Goal: Transaction & Acquisition: Register for event/course

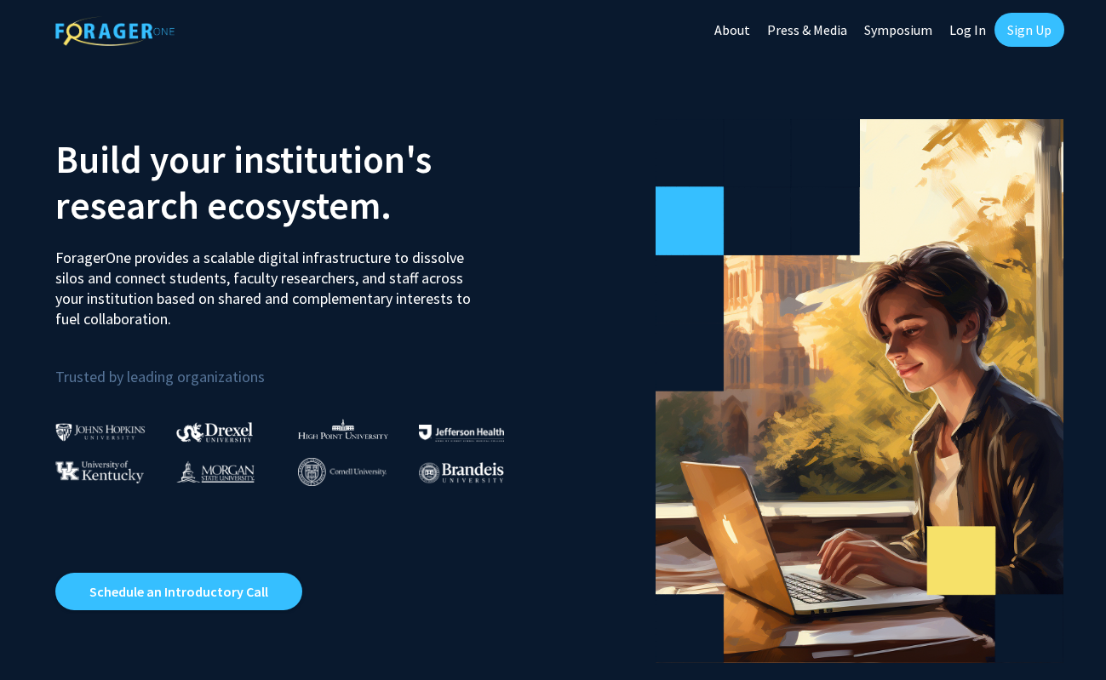
click at [1034, 29] on link "Sign Up" at bounding box center [1029, 30] width 70 height 34
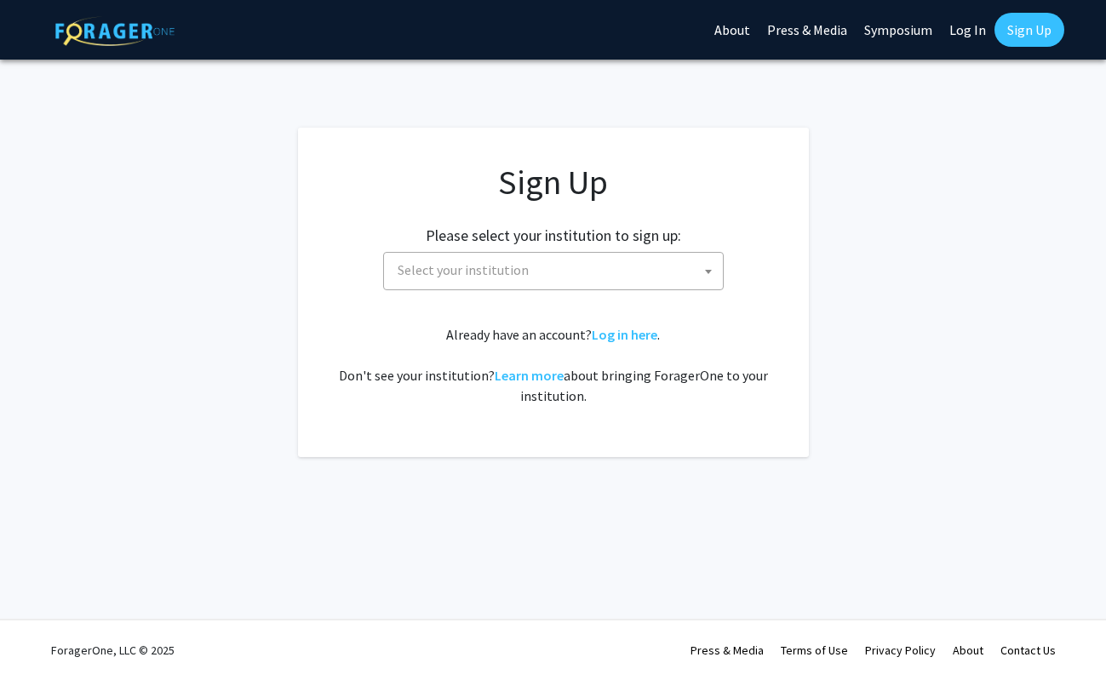
click at [603, 260] on span "Select your institution" at bounding box center [557, 270] width 332 height 35
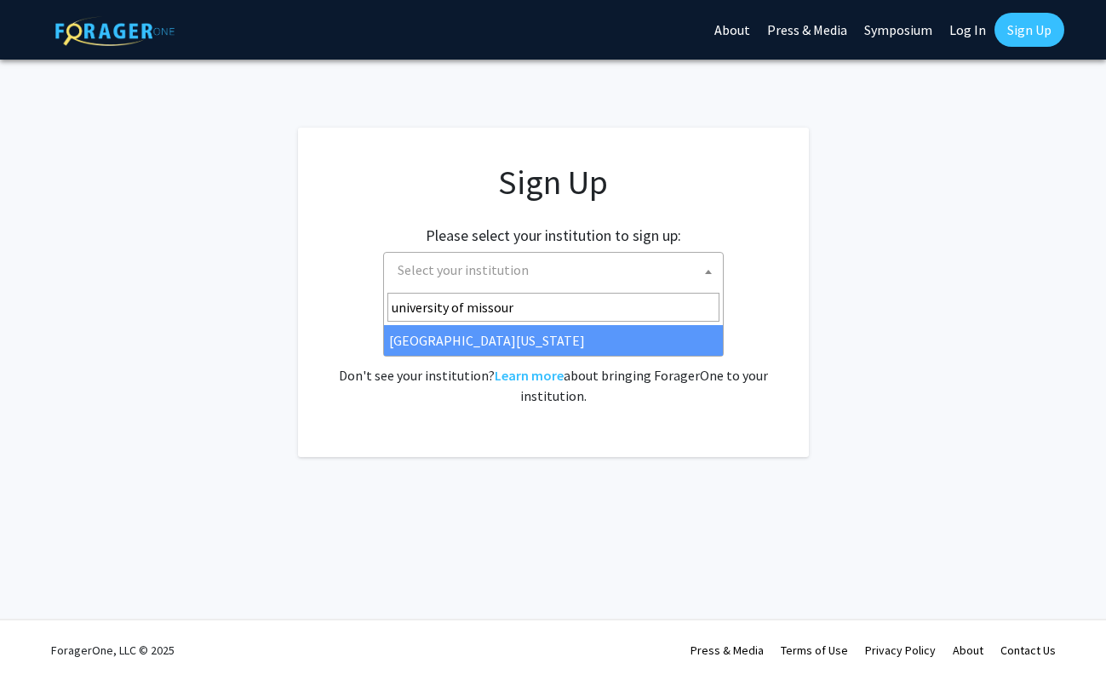
type input "university of missour"
select select "33"
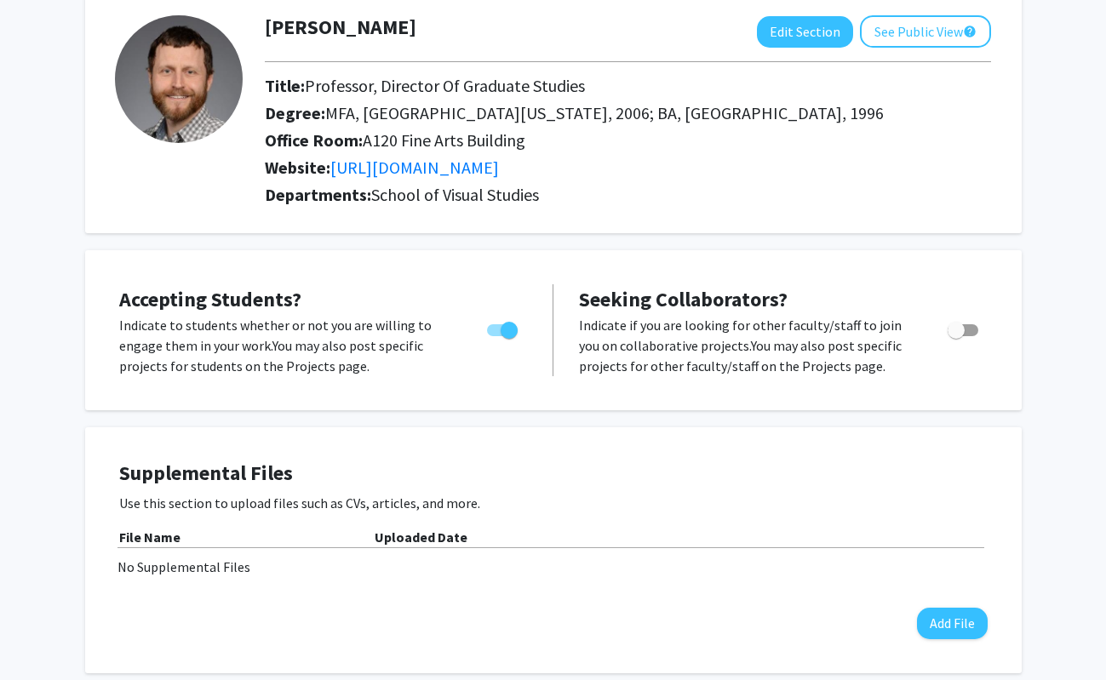
scroll to position [97, 0]
click at [501, 334] on span "Toggle" at bounding box center [509, 330] width 17 height 17
click at [496, 336] on input "Would you like to permit student requests?" at bounding box center [495, 336] width 1 height 1
click at [513, 335] on span "Toggle" at bounding box center [502, 330] width 31 height 12
click at [496, 336] on input "Would you like to permit student requests?" at bounding box center [495, 336] width 1 height 1
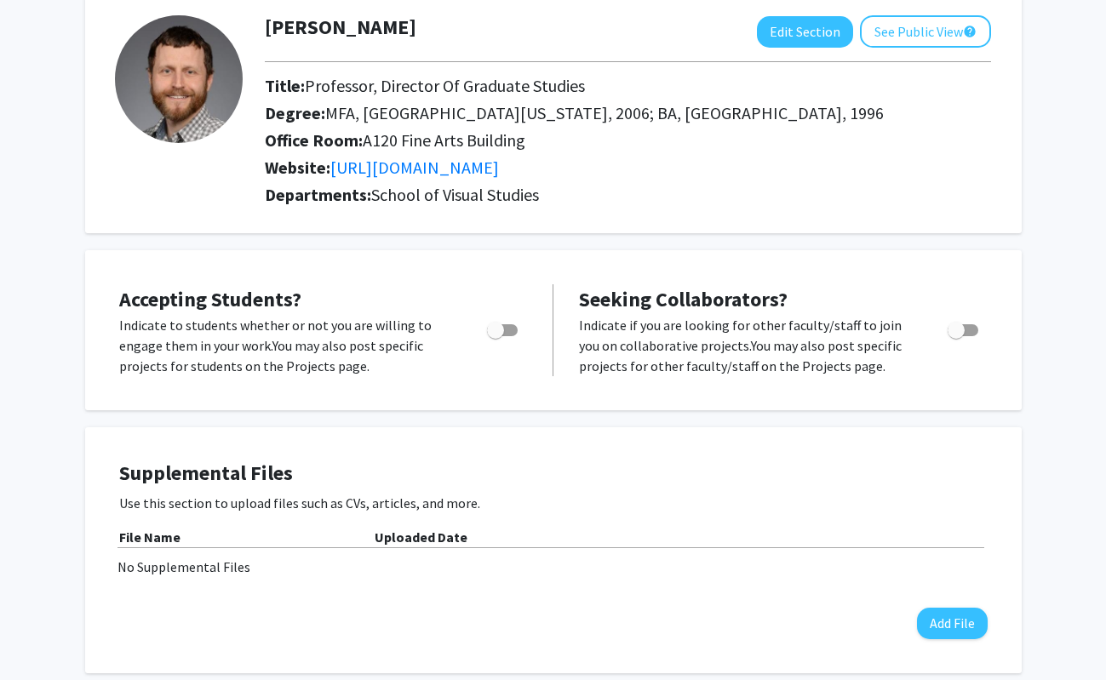
checkbox input "true"
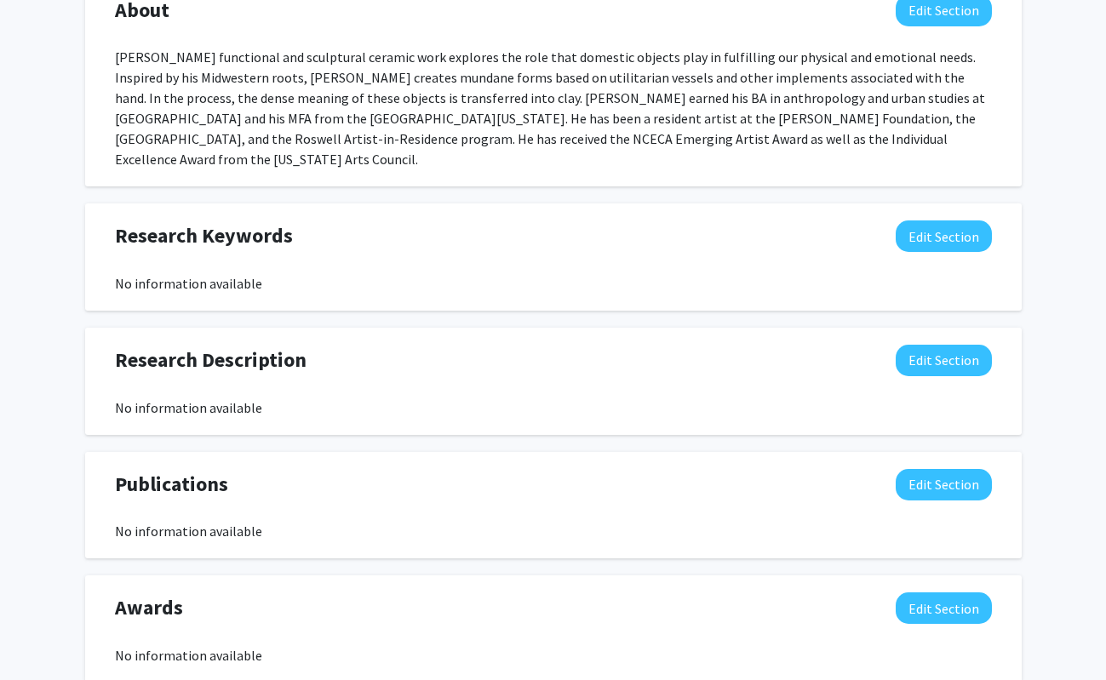
scroll to position [811, 0]
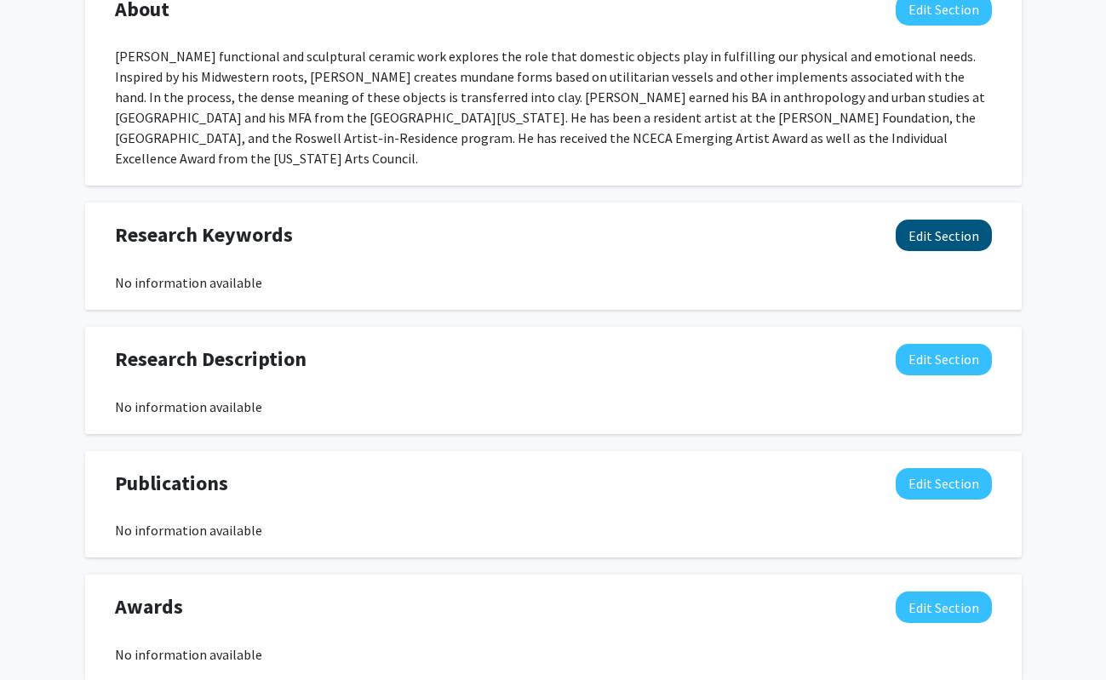
click at [960, 222] on button "Edit Section" at bounding box center [944, 236] width 96 height 32
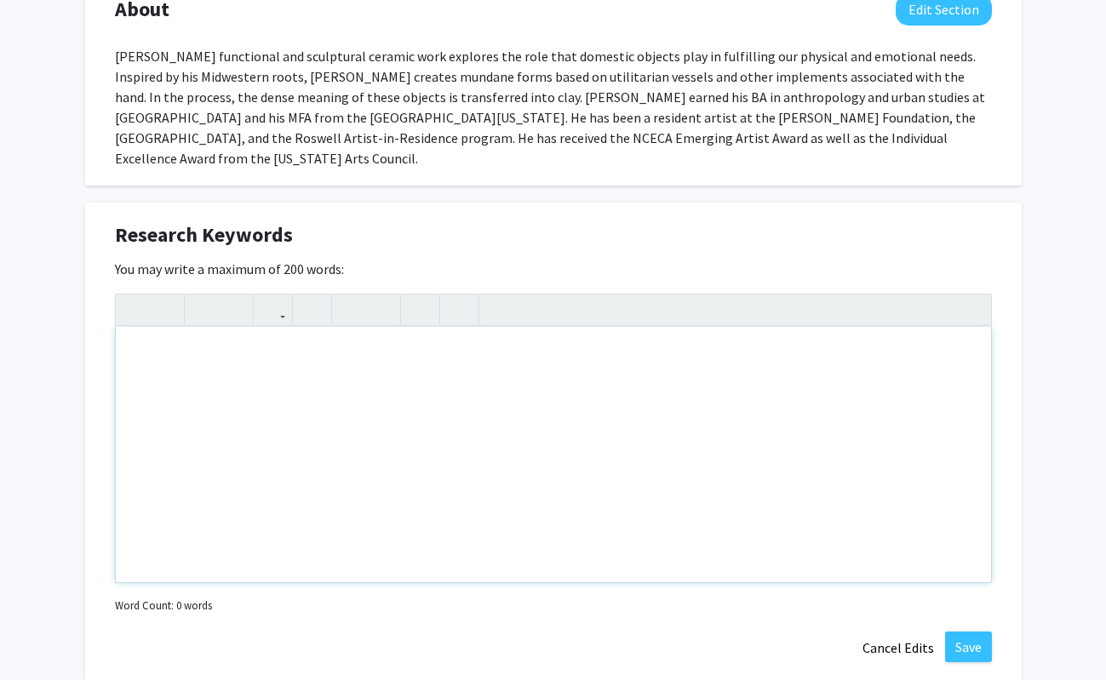
click at [353, 339] on div "Note to users with screen readers: Please deactivate our accessibility plugin f…" at bounding box center [553, 454] width 875 height 255
type textarea "ceramics, clay, craft, hand-made, earthenware, sculpture, pottery&nbsp;"
click at [965, 632] on button "Save" at bounding box center [968, 647] width 47 height 31
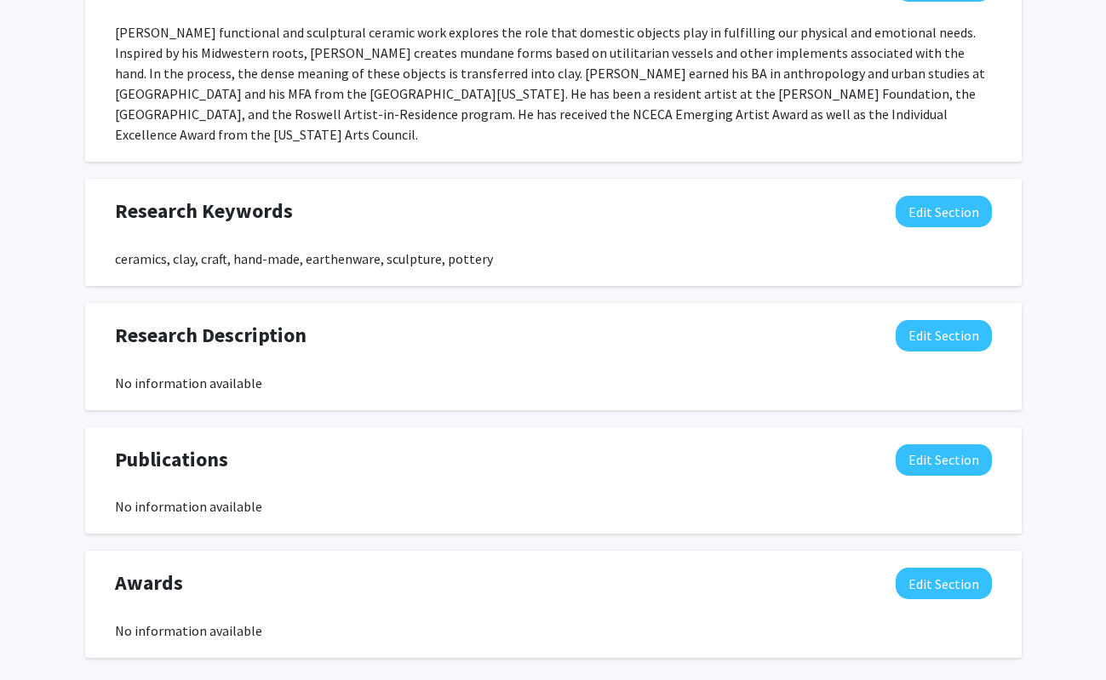
scroll to position [834, 0]
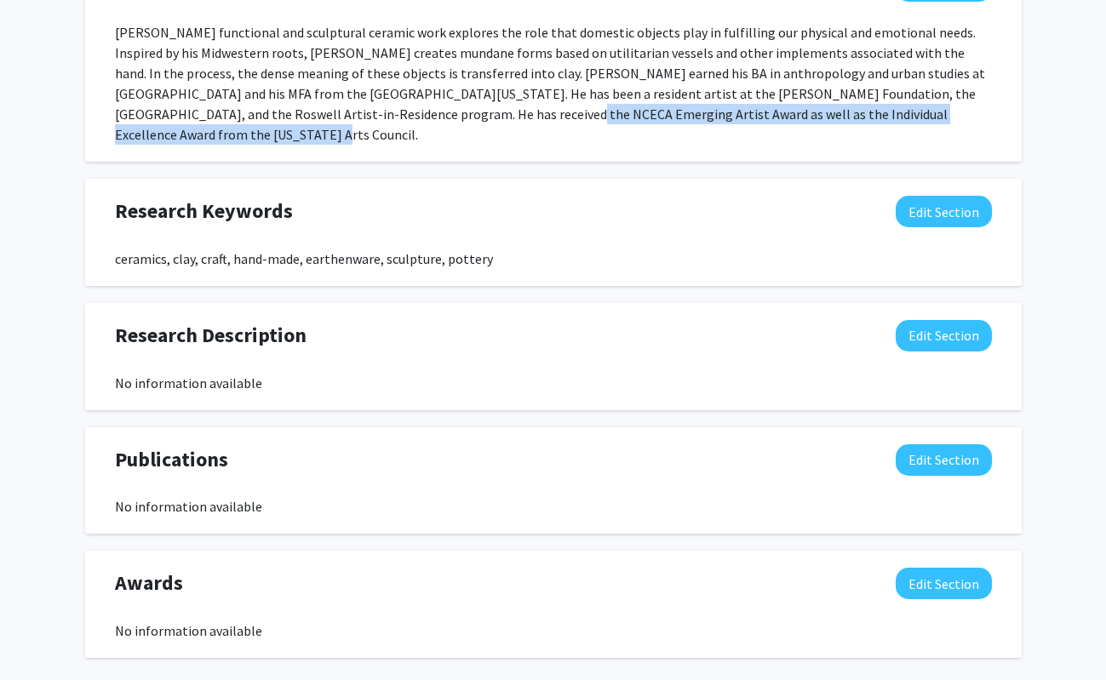
drag, startPoint x: 342, startPoint y: 117, endPoint x: 902, endPoint y: 119, distance: 560.2
click at [902, 119] on div "Joseph Pintz’s functional and sculptural ceramic work explores the role that do…" at bounding box center [553, 83] width 877 height 123
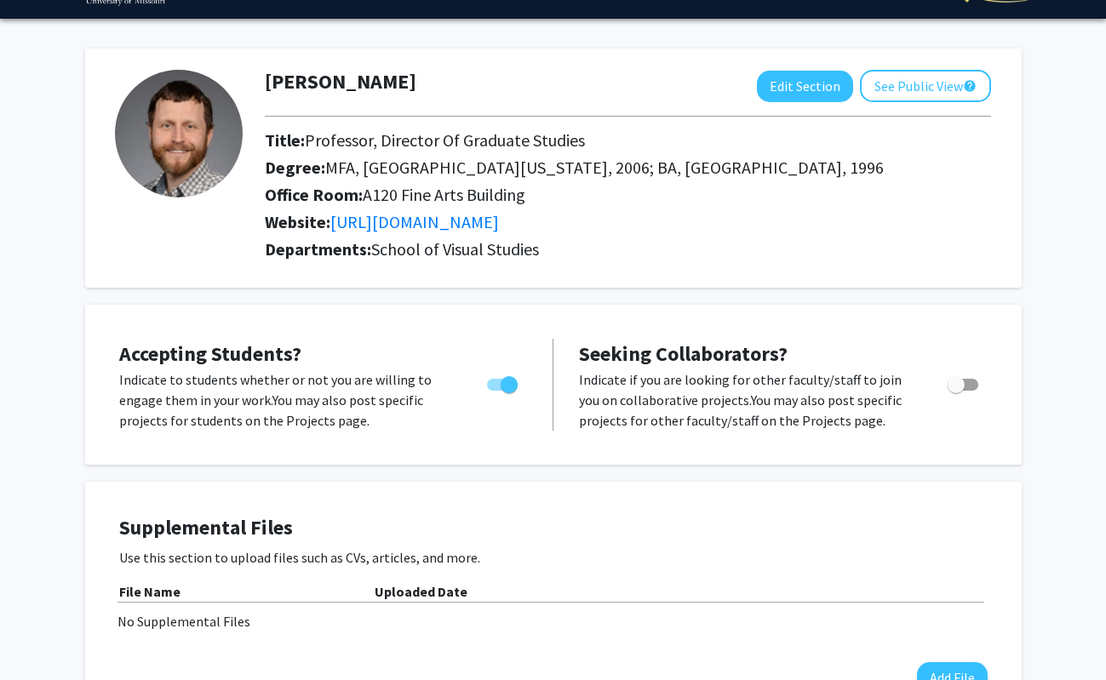
scroll to position [28, 0]
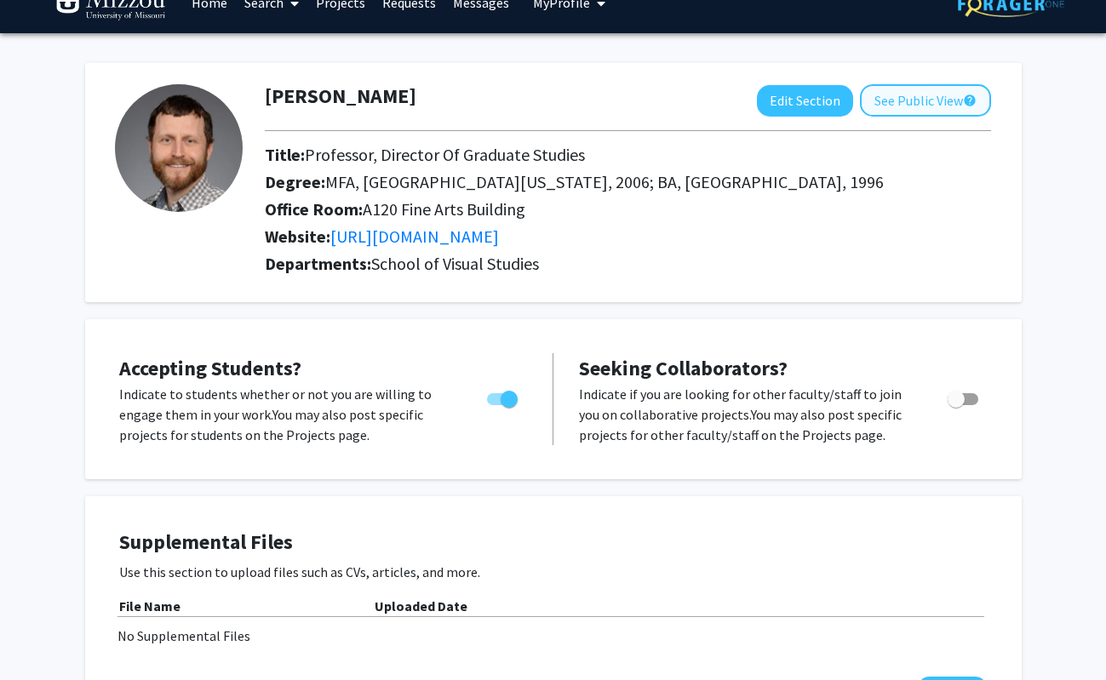
click at [925, 100] on button "See Public View help" at bounding box center [925, 100] width 131 height 32
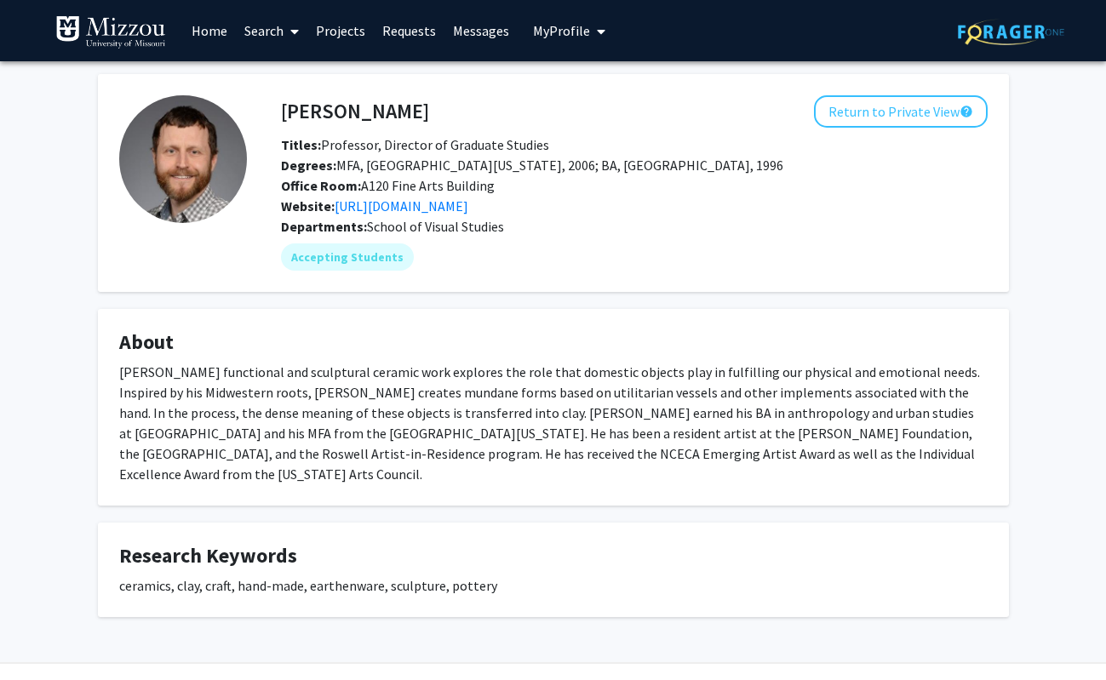
click at [347, 30] on link "Projects" at bounding box center [340, 31] width 66 height 60
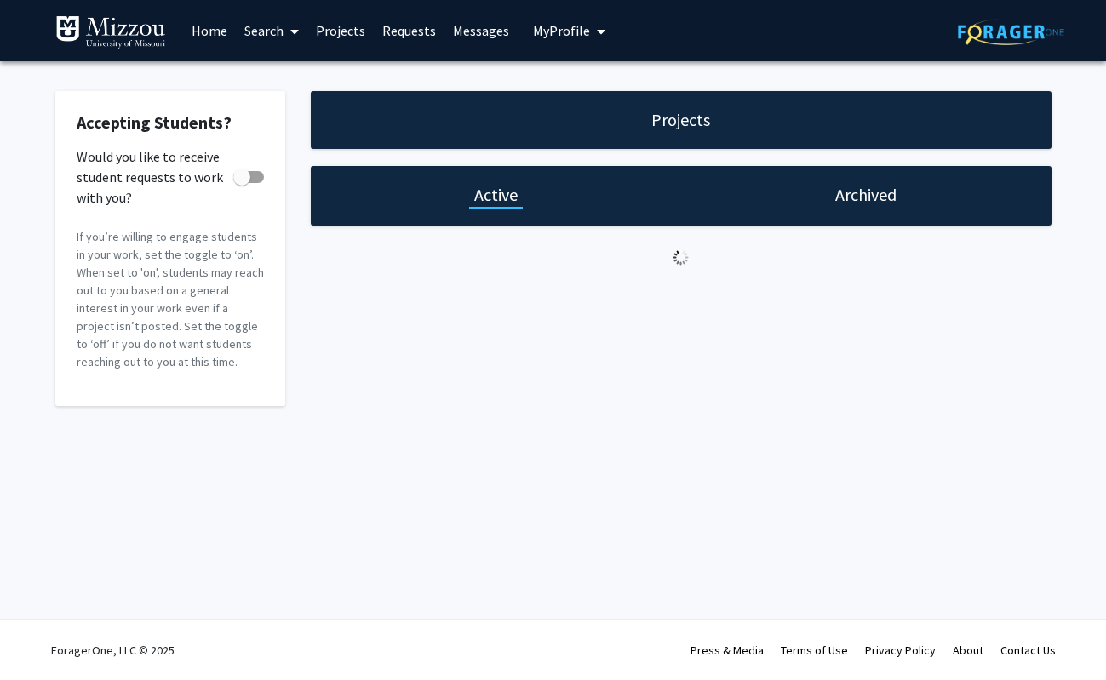
checkbox input "true"
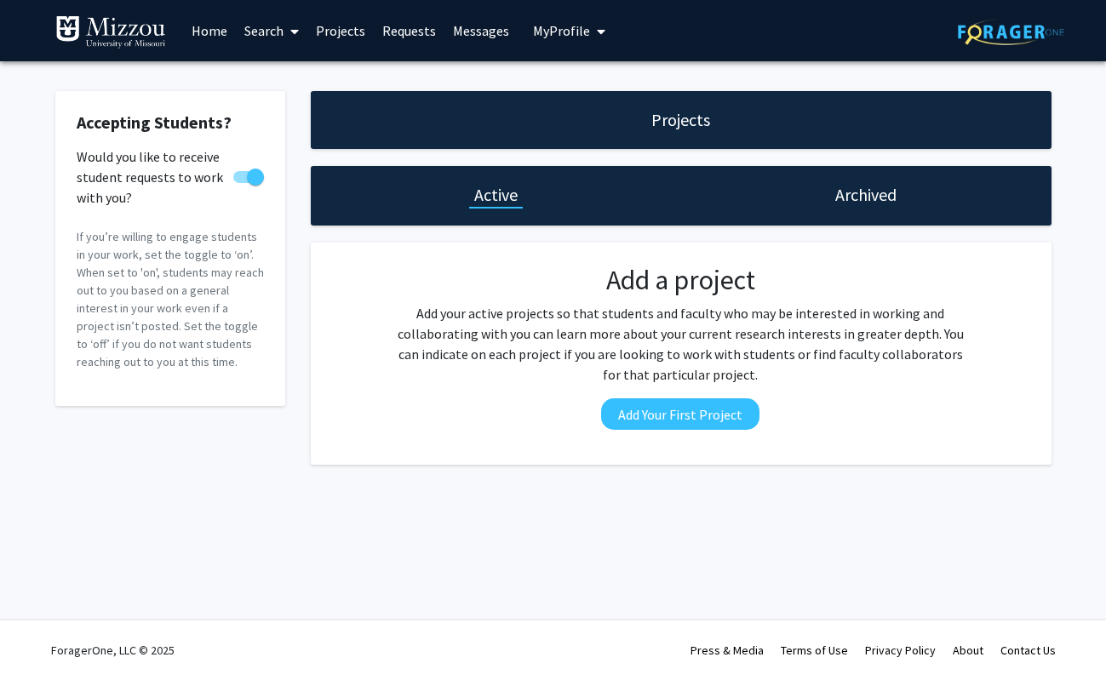
click at [278, 36] on link "Search" at bounding box center [272, 31] width 72 height 60
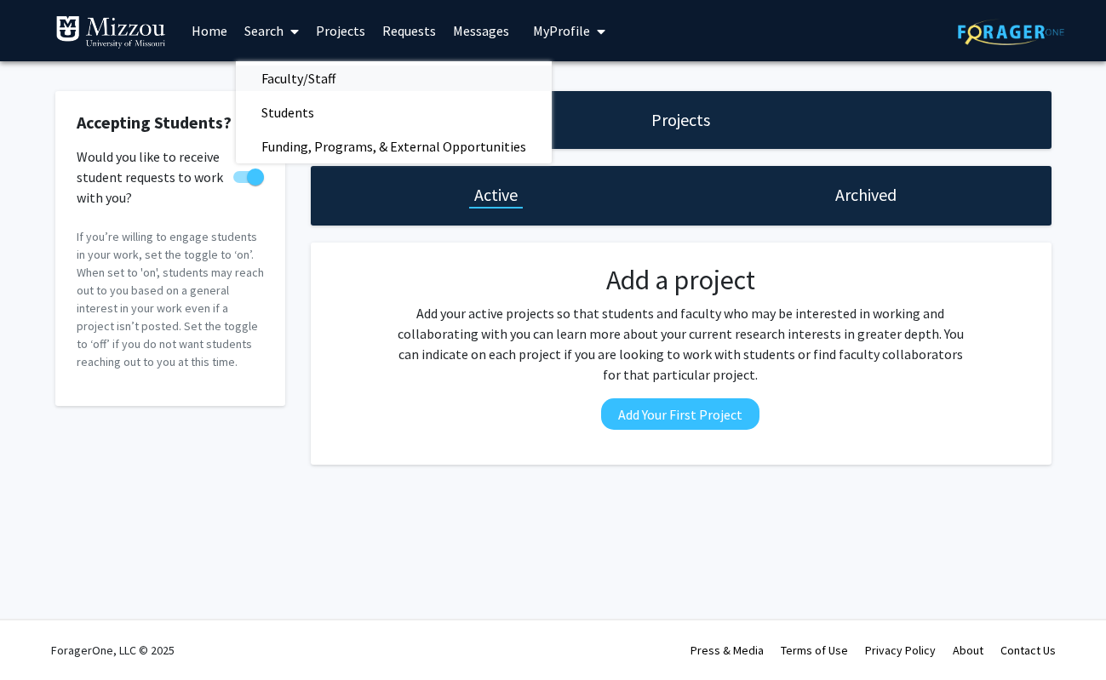
click at [276, 69] on span "Faculty/Staff" at bounding box center [298, 78] width 125 height 34
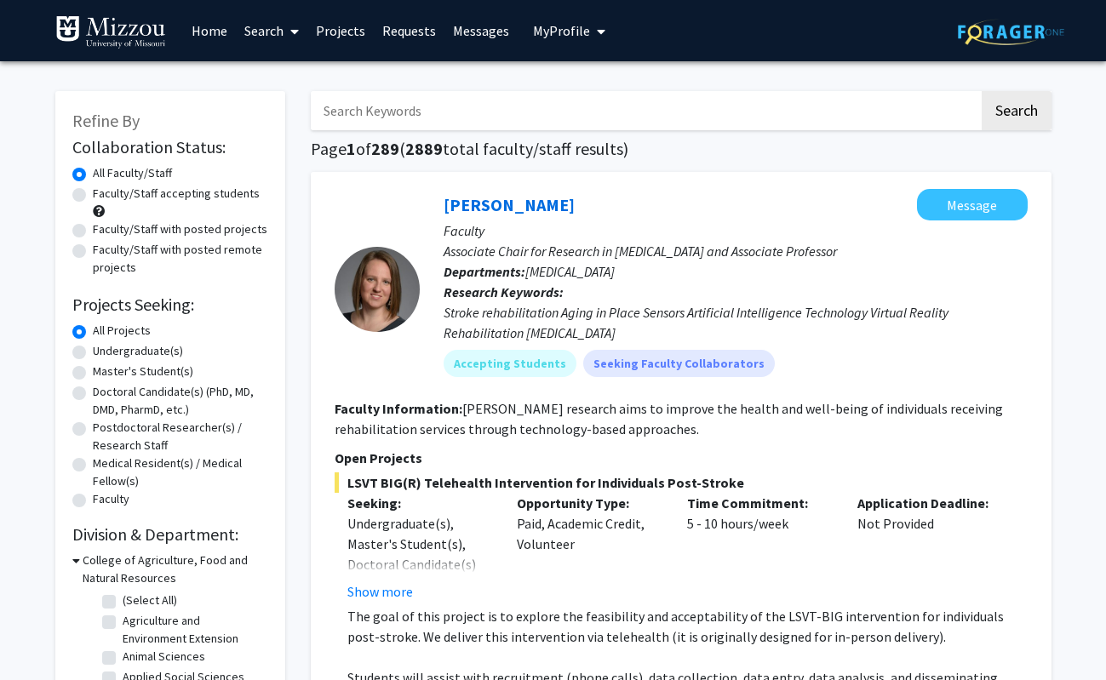
click at [213, 30] on link "Home" at bounding box center [209, 31] width 53 height 60
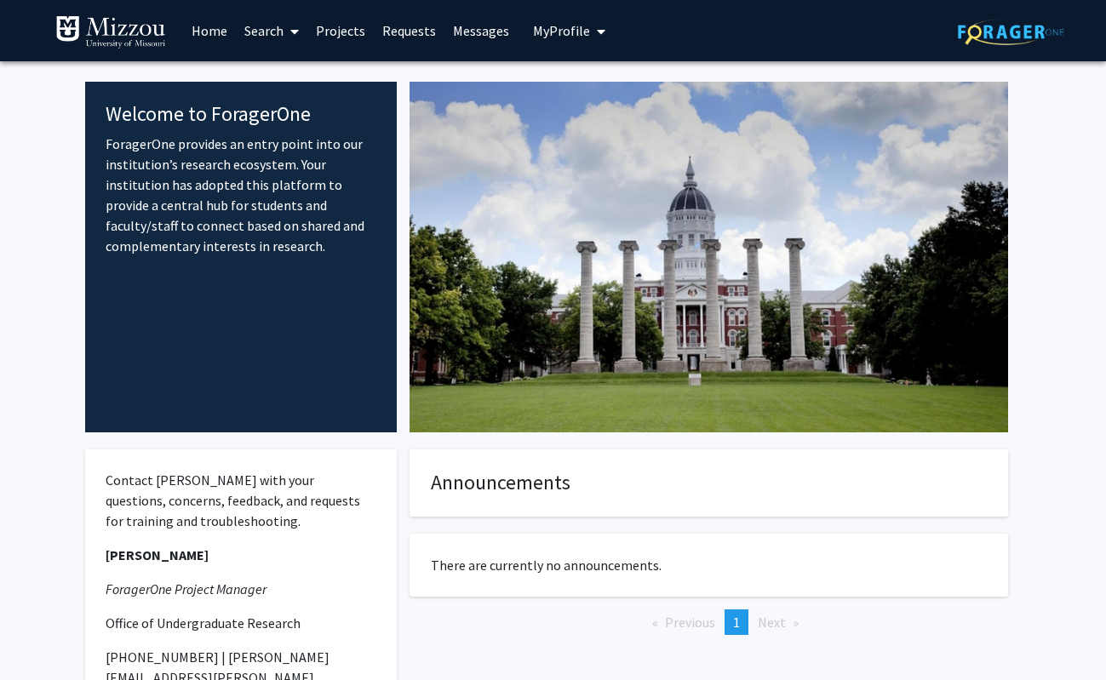
click at [214, 32] on link "Home" at bounding box center [209, 31] width 53 height 60
click at [555, 33] on span "My Profile" at bounding box center [561, 30] width 57 height 17
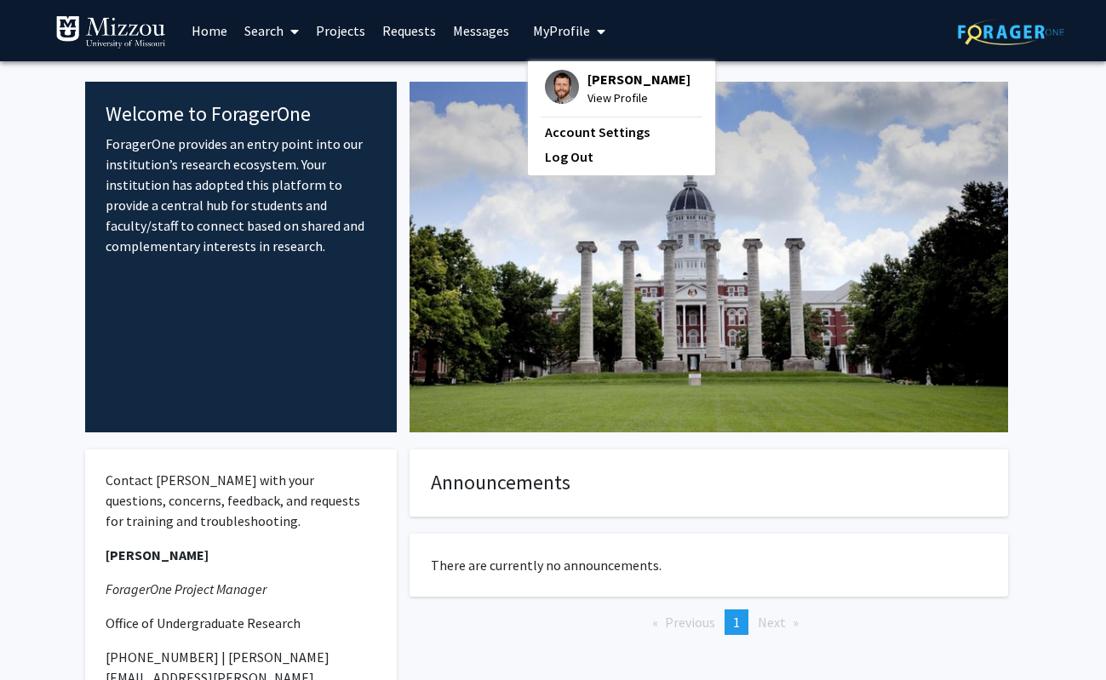
click at [483, 33] on link "Messages" at bounding box center [480, 31] width 73 height 60
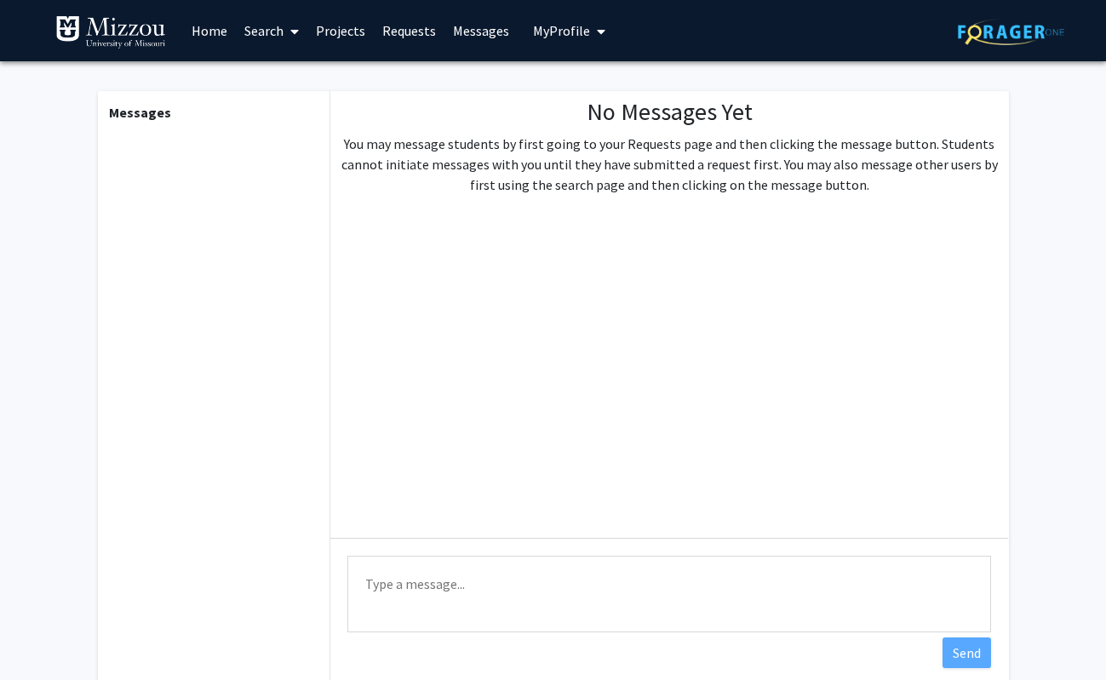
click at [398, 38] on link "Requests" at bounding box center [409, 31] width 71 height 60
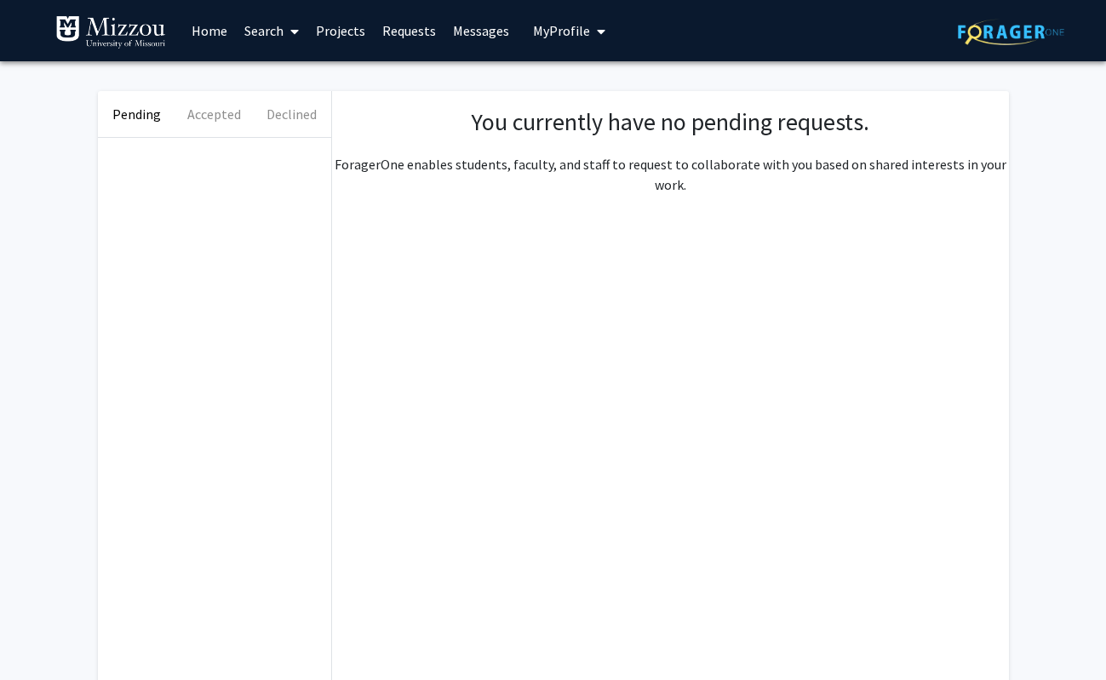
click at [325, 34] on link "Projects" at bounding box center [340, 31] width 66 height 60
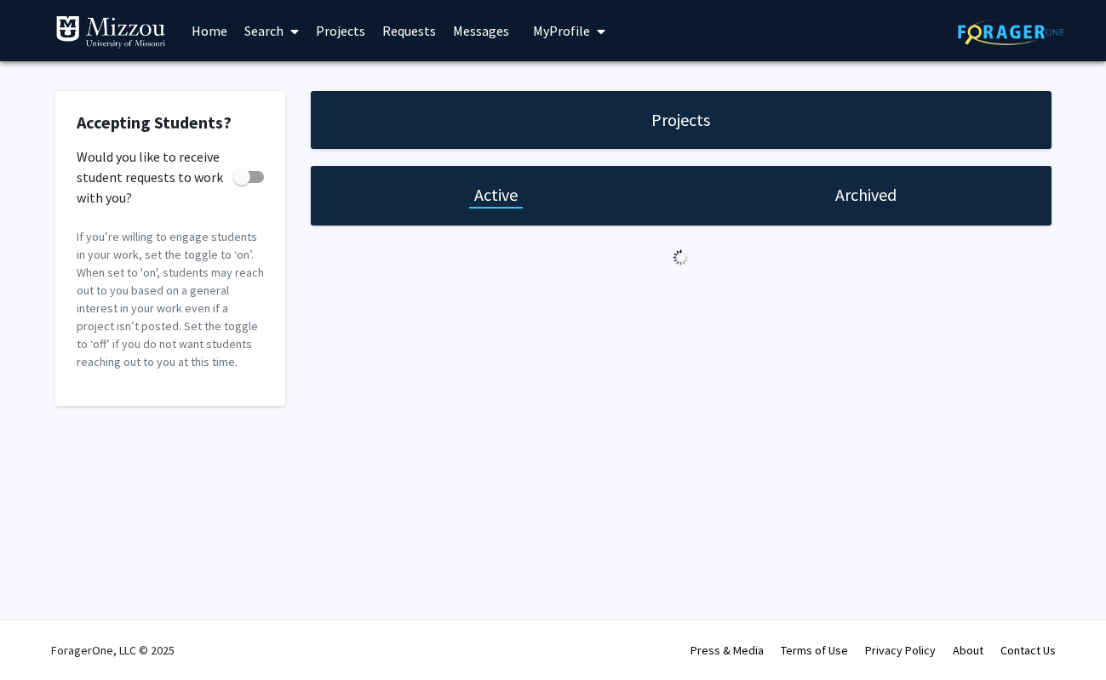
checkbox input "true"
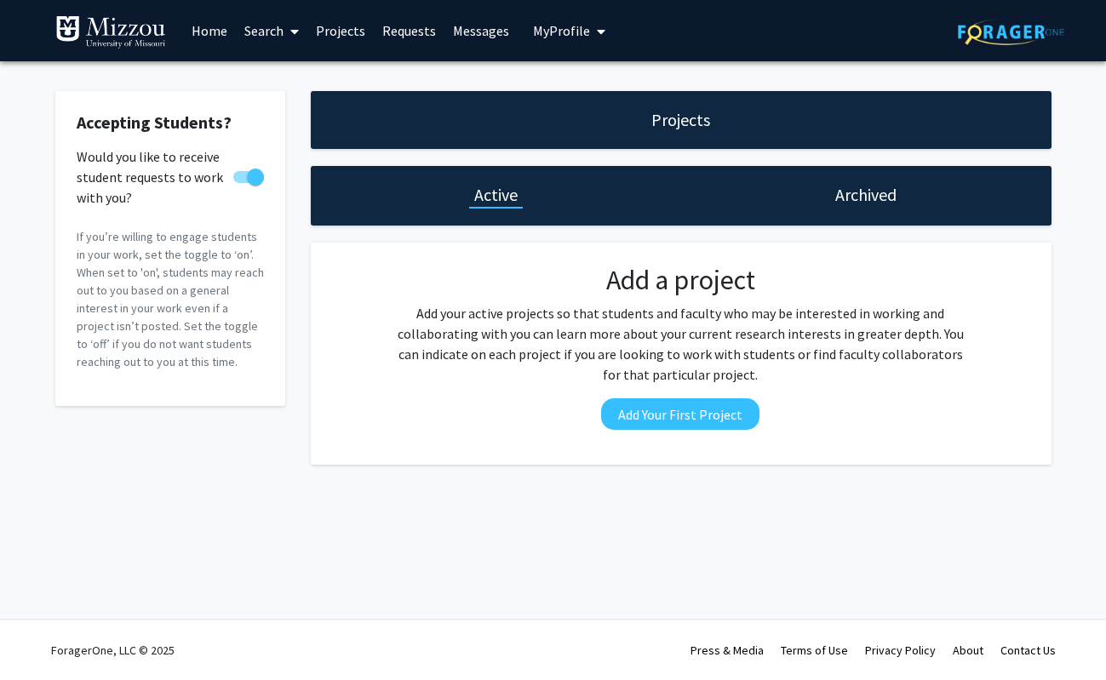
click at [272, 32] on link "Search" at bounding box center [272, 31] width 72 height 60
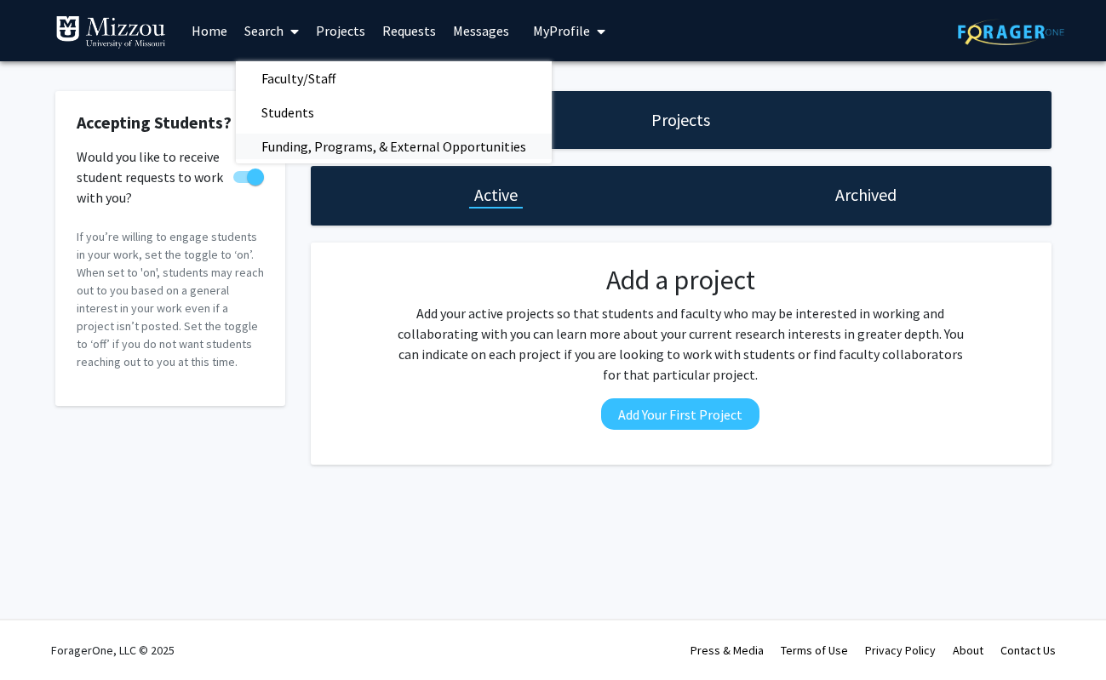
click at [281, 146] on span "Funding, Programs, & External Opportunities" at bounding box center [394, 146] width 316 height 34
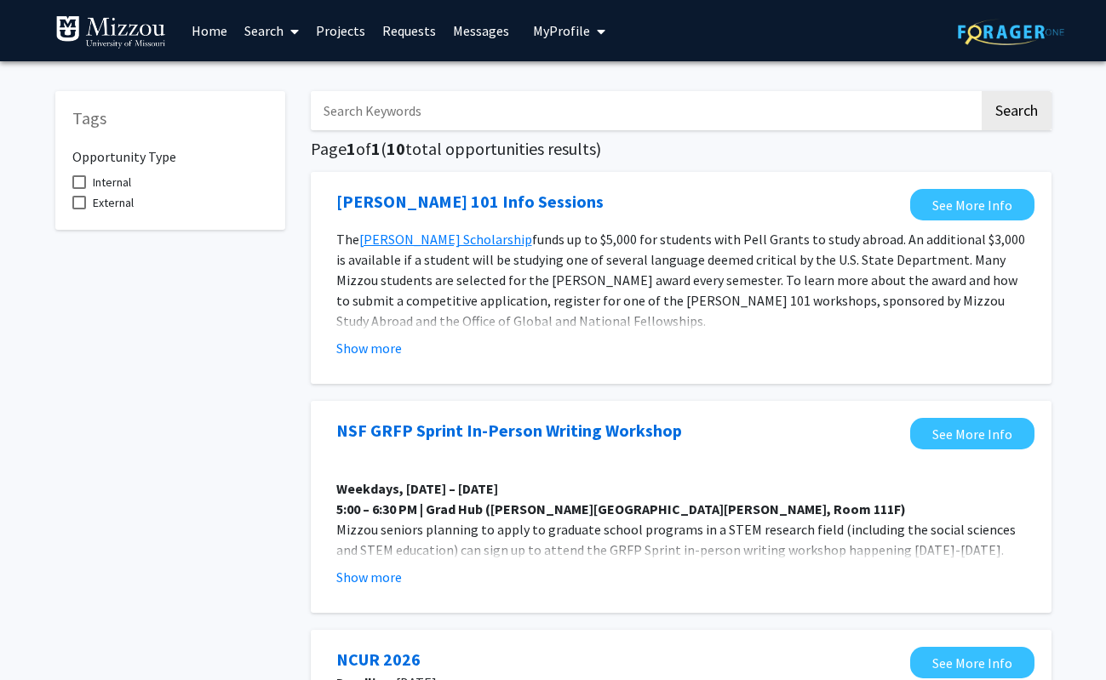
click at [418, 108] on input "Search Keywords" at bounding box center [645, 110] width 668 height 39
click at [1015, 113] on button "Search" at bounding box center [1017, 110] width 70 height 39
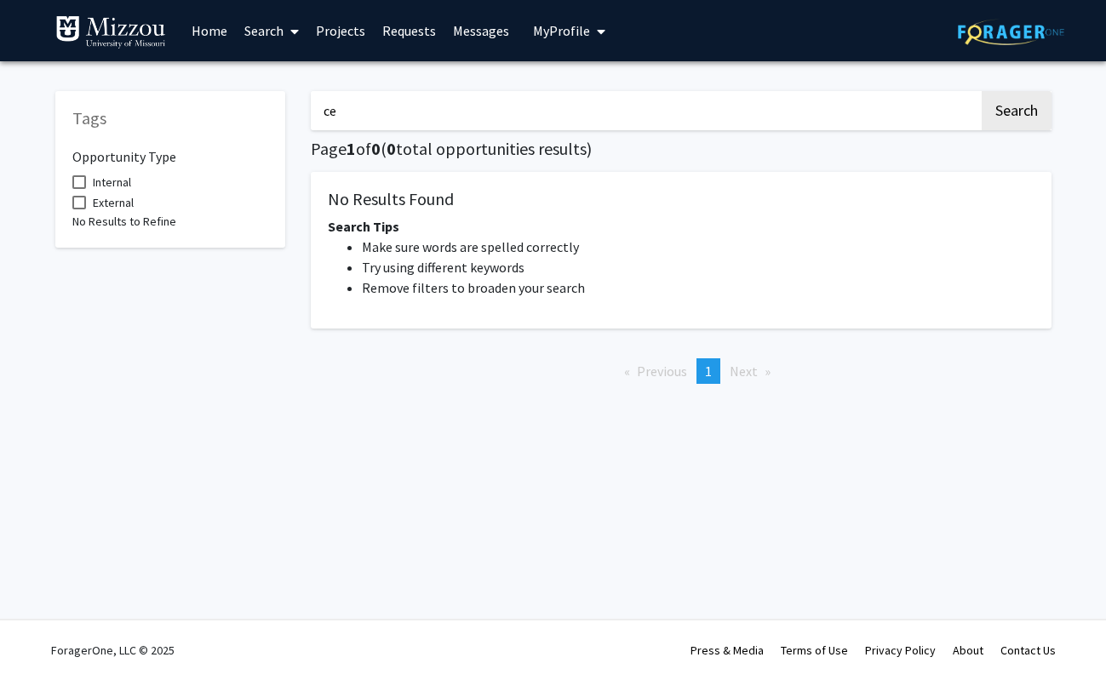
type input "c"
click at [1015, 113] on button "Search" at bounding box center [1017, 110] width 70 height 39
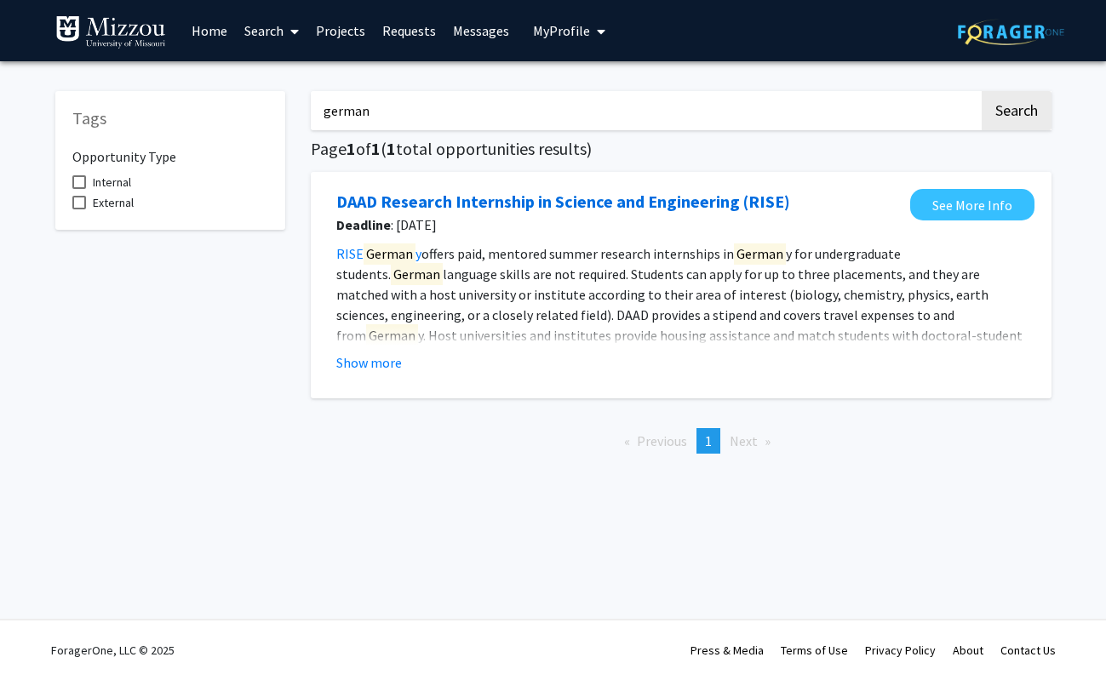
type input "German"
drag, startPoint x: 387, startPoint y: 115, endPoint x: 258, endPoint y: 109, distance: 128.7
click at [257, 109] on div "Tags Opportunity Type Internal External German Search Page 1 of 1 ( 1 total opp…" at bounding box center [554, 270] width 1022 height 393
type input "art"
click at [1015, 113] on button "Search" at bounding box center [1017, 110] width 70 height 39
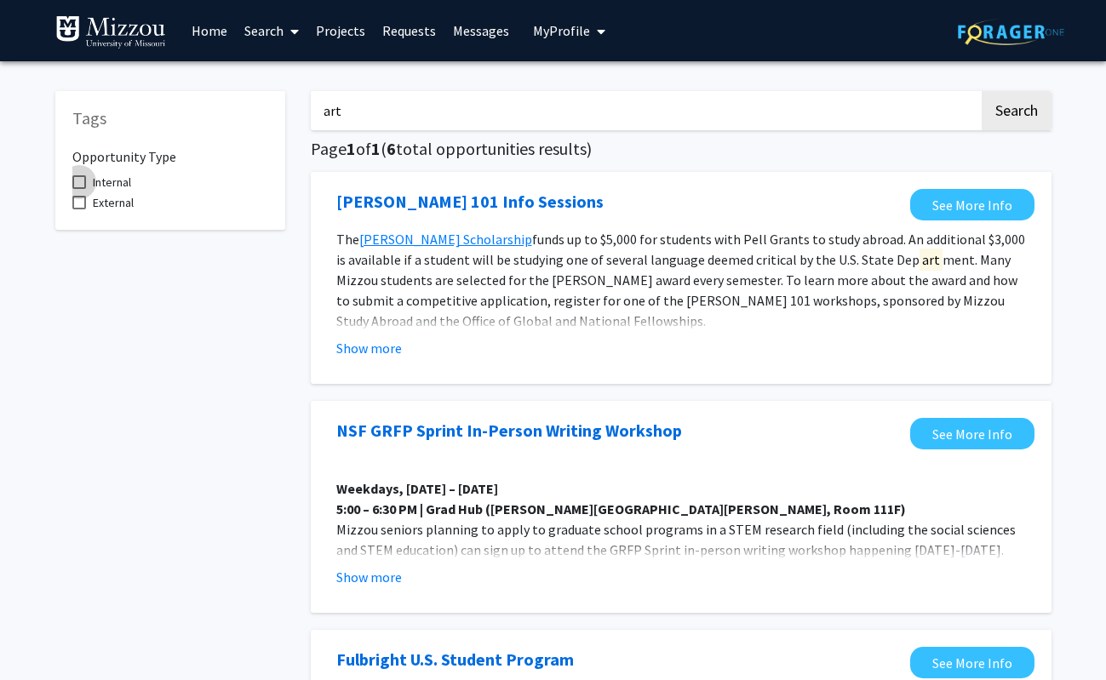
click at [84, 189] on span at bounding box center [79, 182] width 14 height 14
click at [79, 189] on input "Internal" at bounding box center [78, 189] width 1 height 1
checkbox input "true"
click at [79, 201] on span at bounding box center [79, 203] width 14 height 14
click at [79, 209] on input "External" at bounding box center [78, 209] width 1 height 1
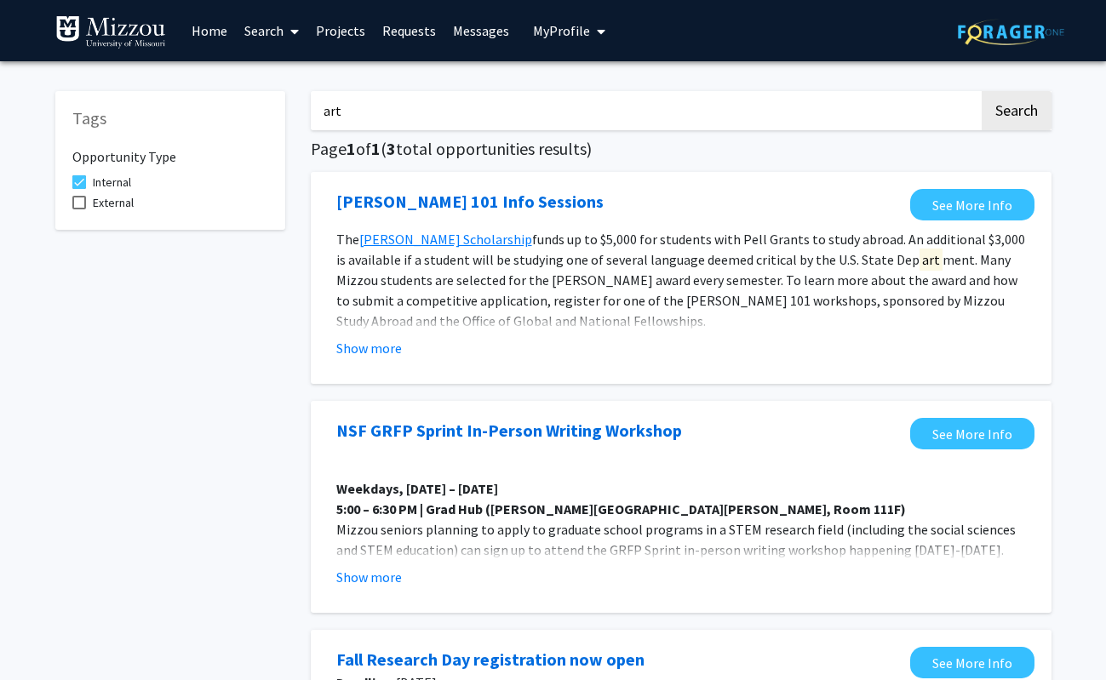
checkbox input "true"
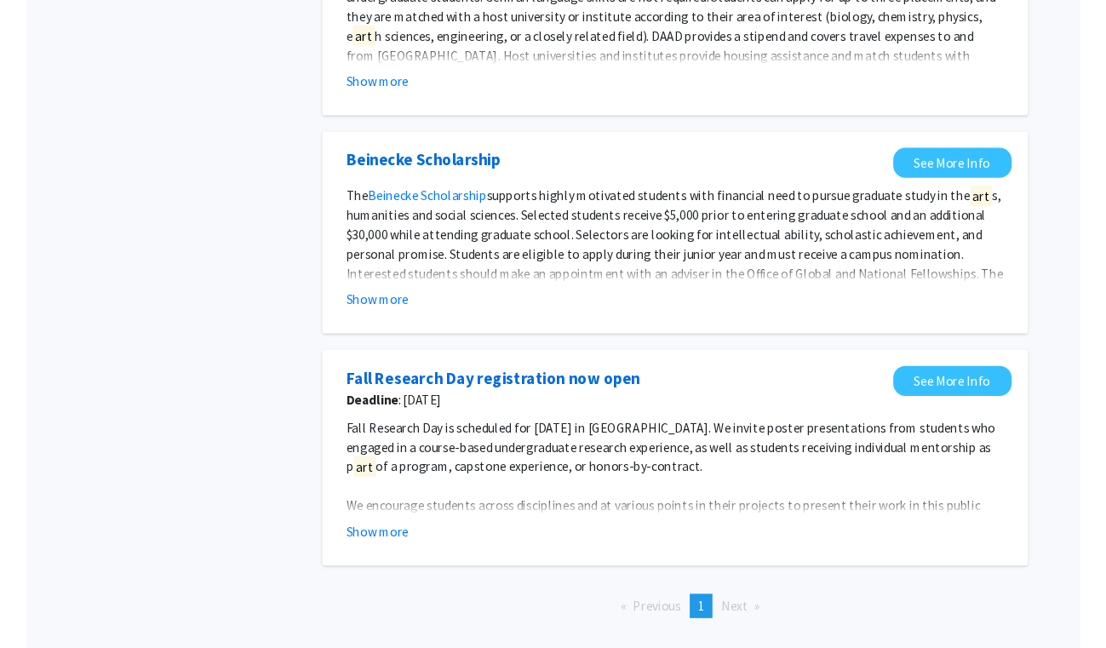
scroll to position [971, 0]
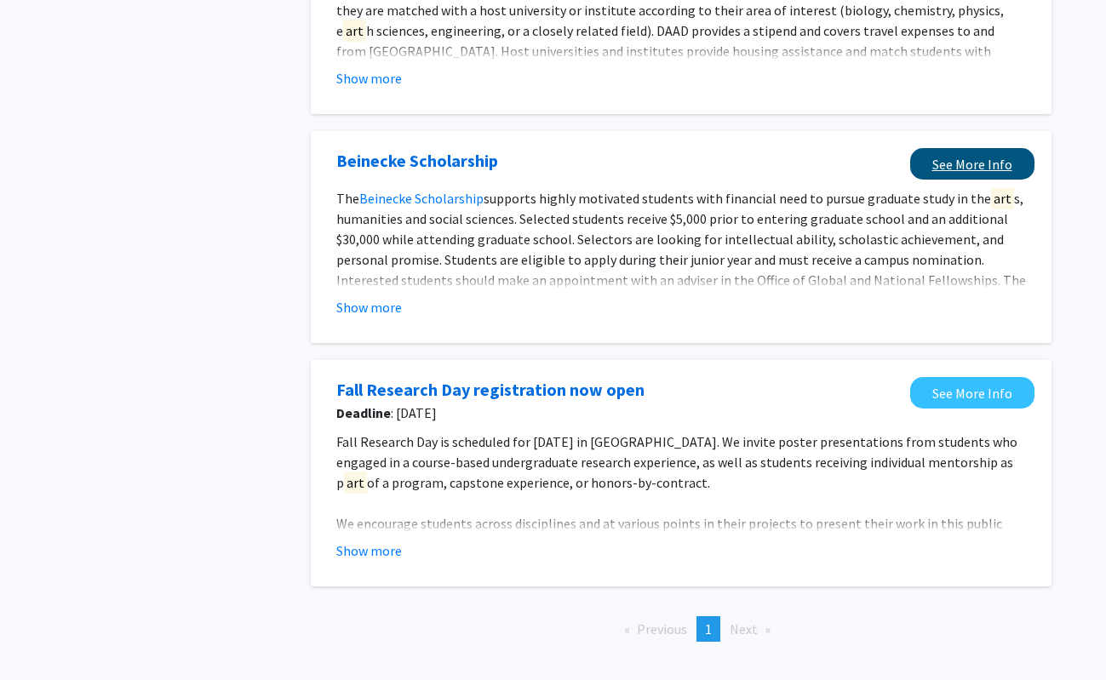
click at [955, 165] on link "See More Info" at bounding box center [972, 164] width 124 height 32
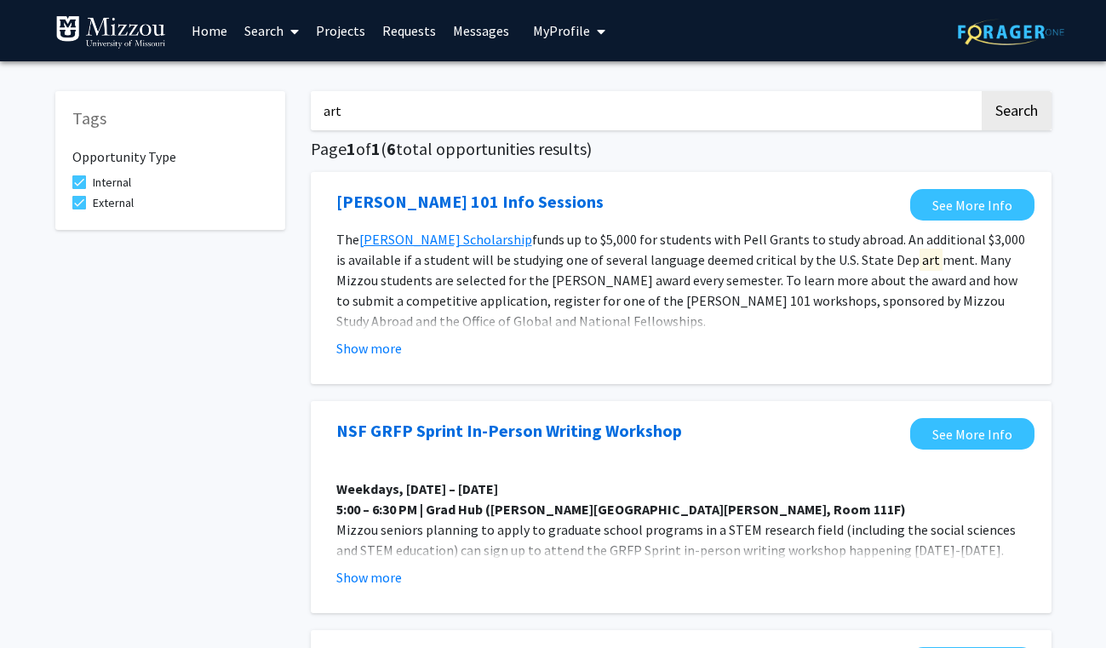
scroll to position [0, 0]
